Goal: Task Accomplishment & Management: Complete application form

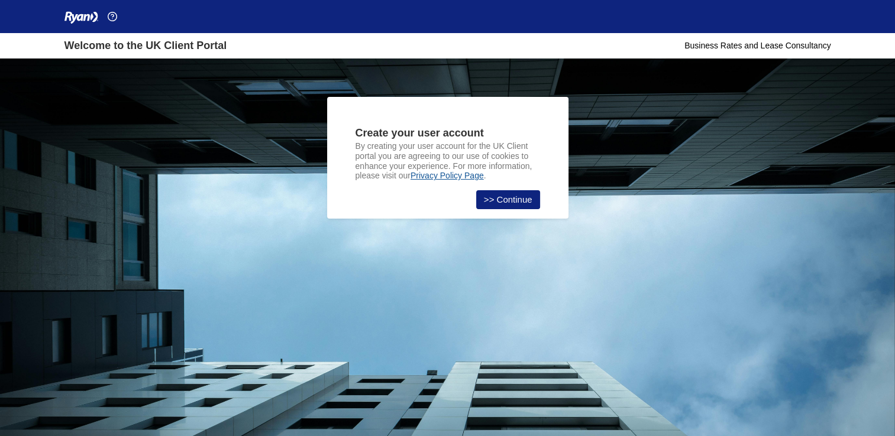
click at [500, 202] on link ">> Continue" at bounding box center [508, 199] width 64 height 19
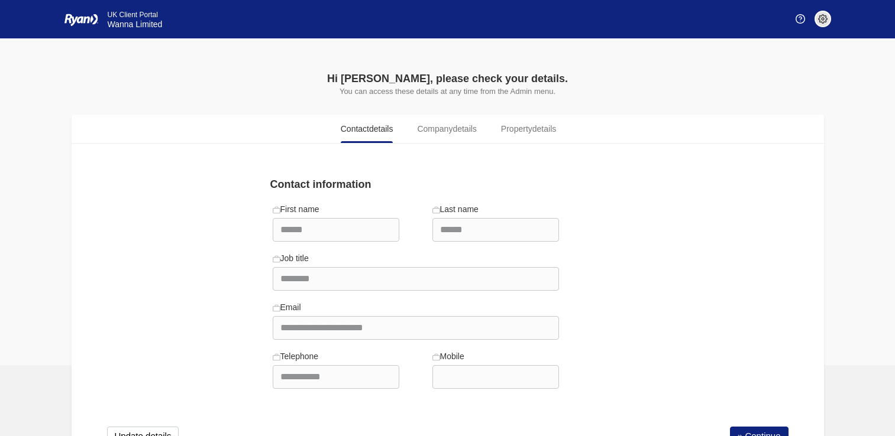
scroll to position [47, 0]
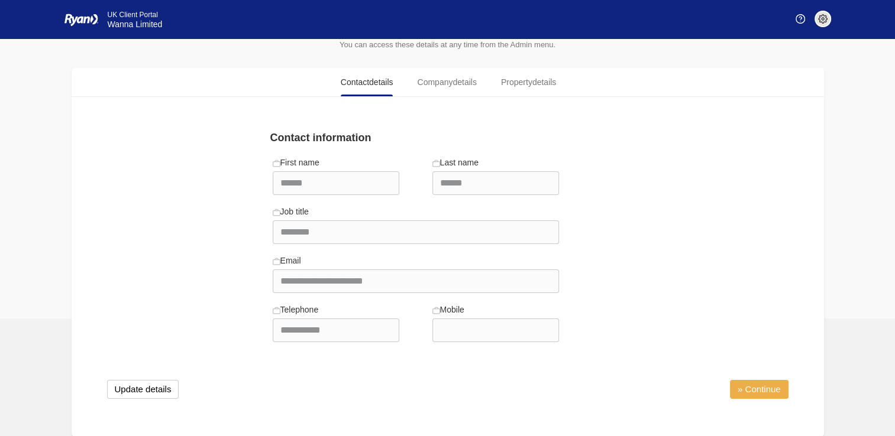
click at [757, 386] on link "» Continue" at bounding box center [759, 389] width 59 height 19
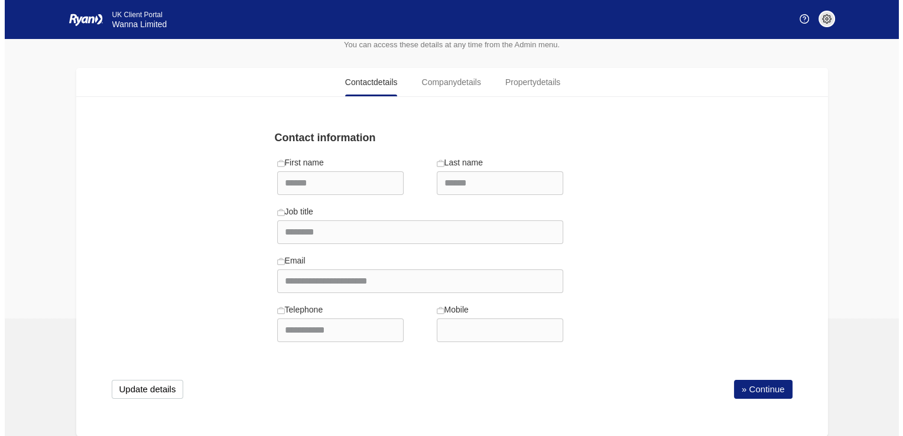
scroll to position [0, 0]
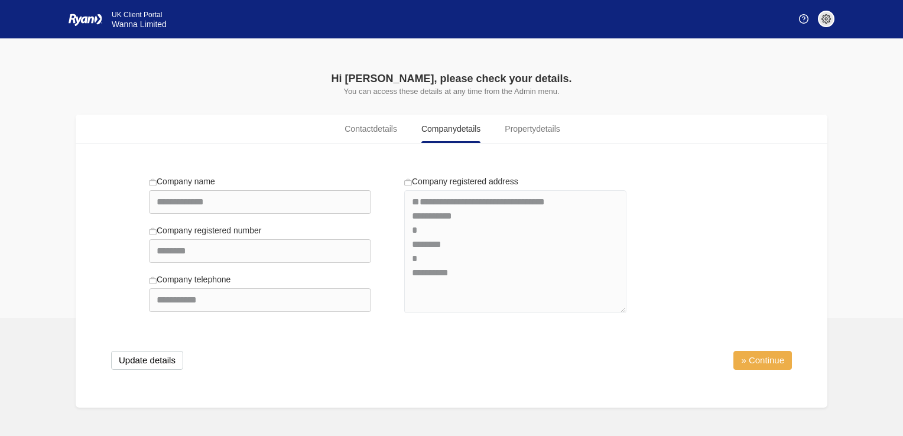
click at [772, 360] on link "» Continue" at bounding box center [763, 360] width 59 height 19
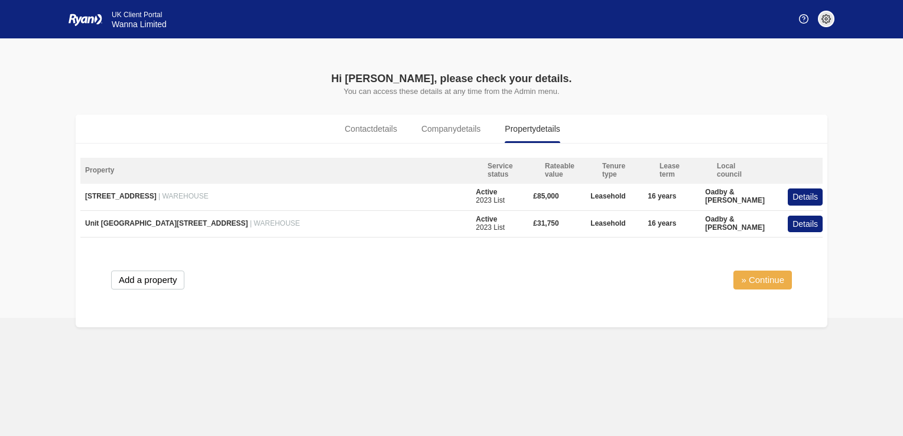
click at [760, 286] on link "» Continue" at bounding box center [763, 280] width 59 height 19
